Goal: Register for event/course

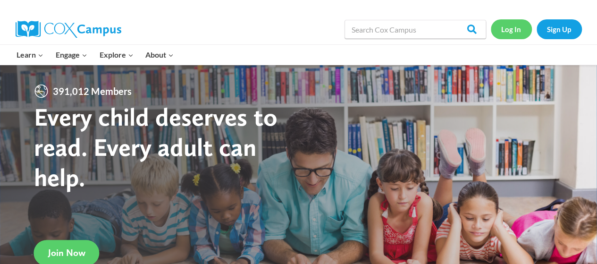
click at [527, 36] on link "Log In" at bounding box center [511, 28] width 41 height 19
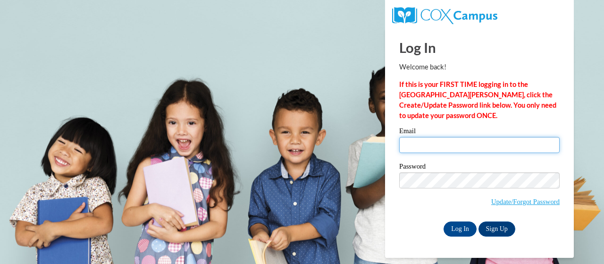
click at [426, 144] on input "Email" at bounding box center [479, 145] width 160 height 16
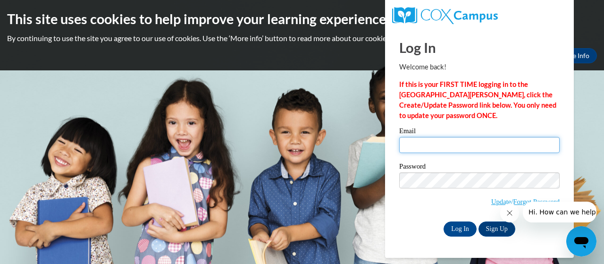
type input "Moore.Donessa.C@muscogee.k12.ga.us"
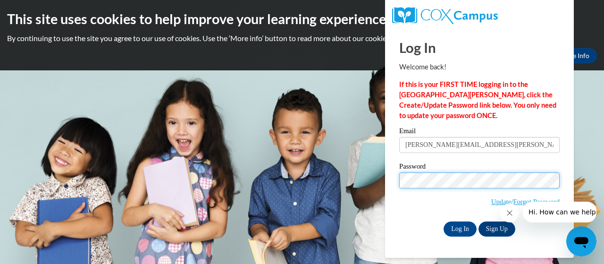
click at [444, 221] on input "Log In" at bounding box center [460, 228] width 33 height 15
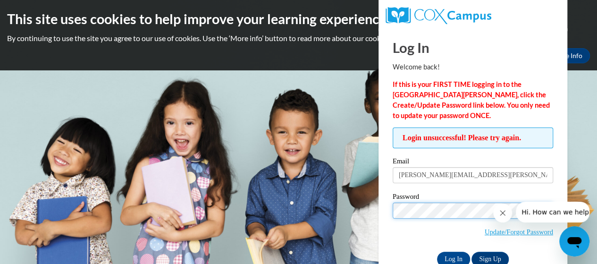
click at [437, 252] on input "Log In" at bounding box center [453, 259] width 33 height 15
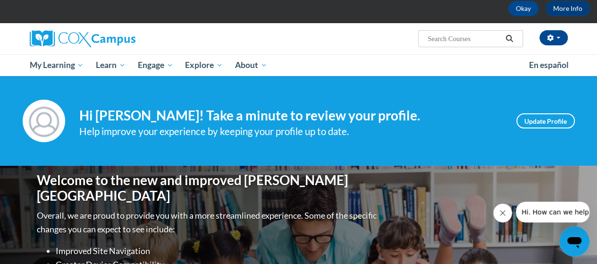
scroll to position [43, 0]
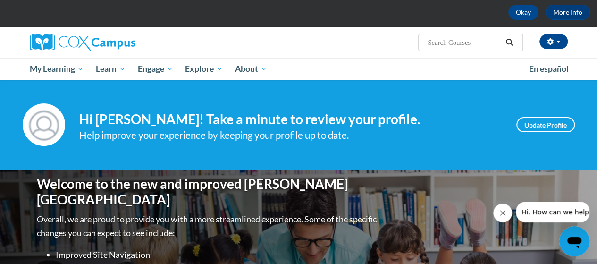
click at [462, 46] on input "Search..." at bounding box center [465, 42] width 76 height 11
type input "Response to Intervention"
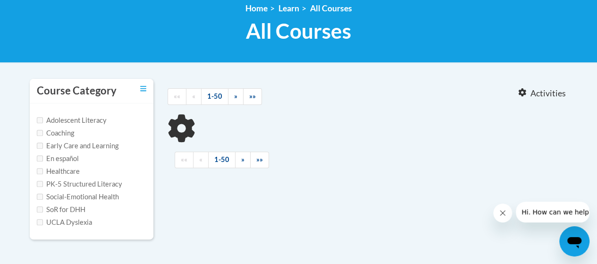
type input "Response to Intervention"
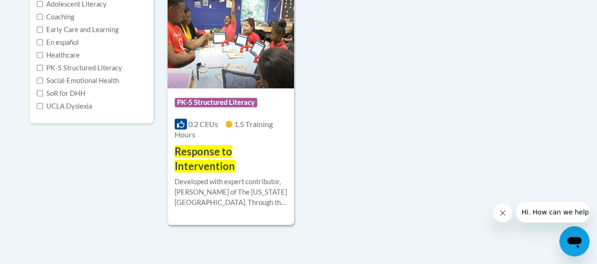
scroll to position [252, 0]
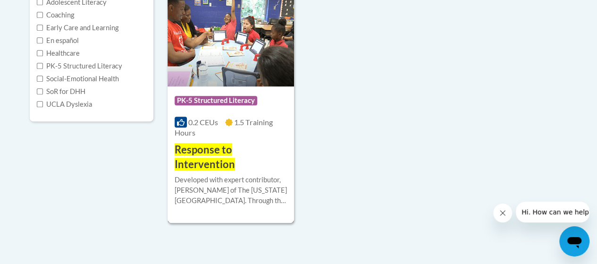
click at [245, 156] on h3 "Response to Intervention" at bounding box center [231, 157] width 112 height 29
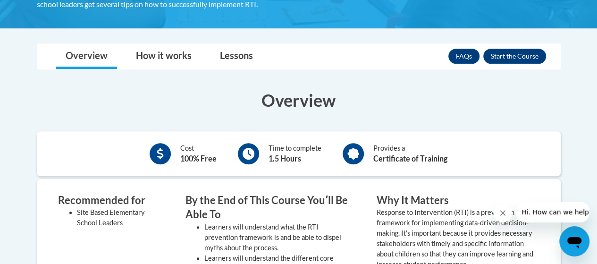
scroll to position [245, 0]
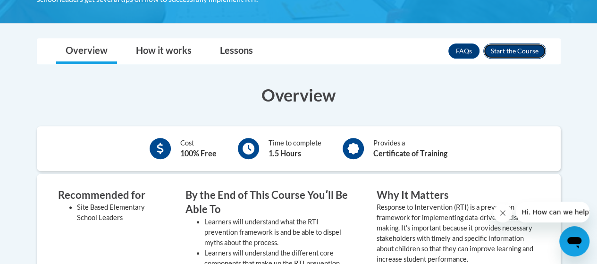
click at [522, 56] on button "Enroll" at bounding box center [514, 50] width 63 height 15
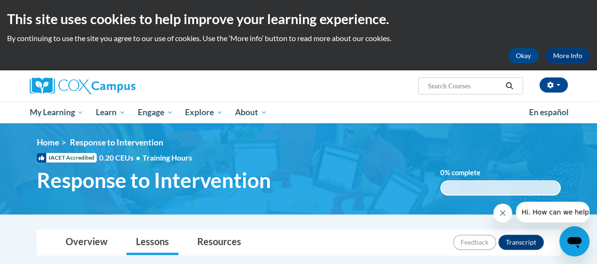
click at [443, 83] on input "Search..." at bounding box center [465, 85] width 76 height 11
type input "Data-Driven Instruction"
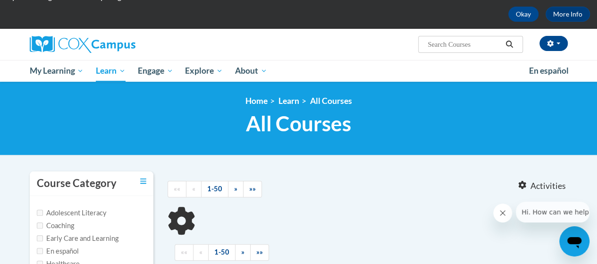
type input "Data-Driven Instruction"
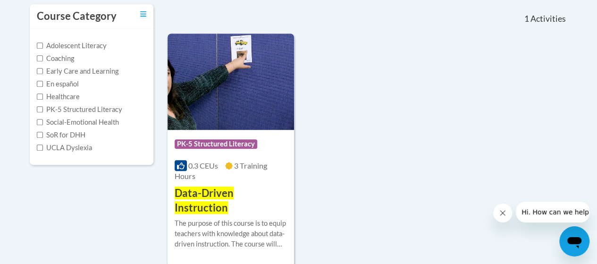
scroll to position [219, 0]
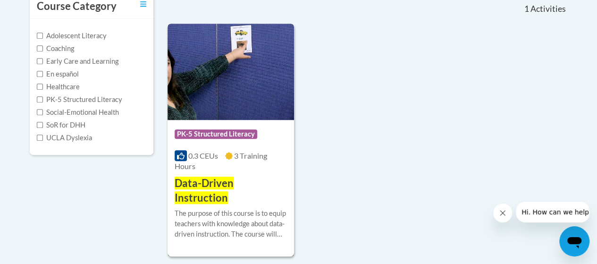
click at [234, 182] on span "Data-Driven Instruction" at bounding box center [204, 190] width 59 height 27
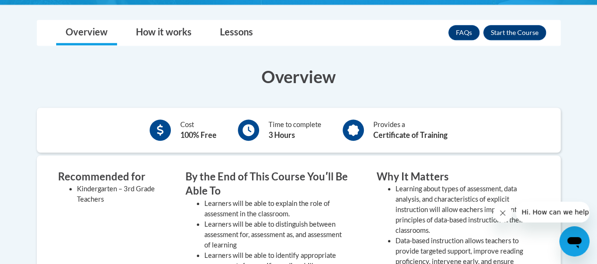
scroll to position [223, 0]
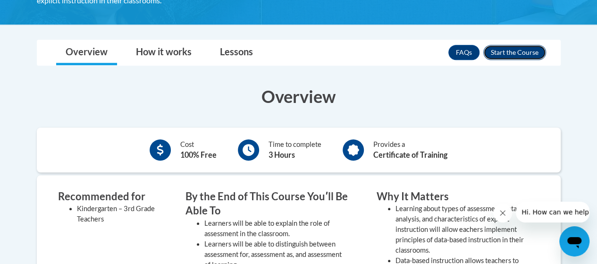
click at [507, 51] on button "Enroll" at bounding box center [514, 52] width 63 height 15
